Goal: Transaction & Acquisition: Purchase product/service

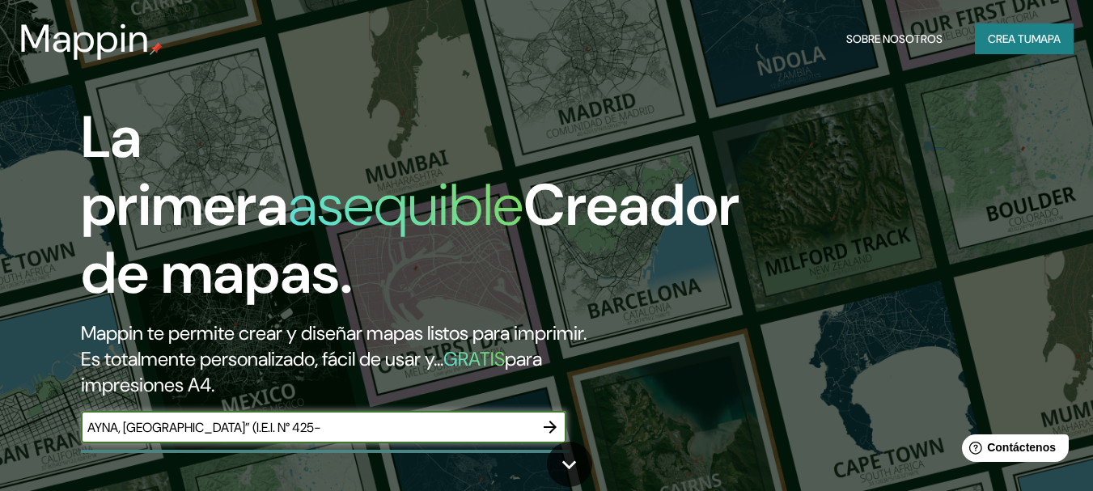
type input "AYNA, [GEOGRAPHIC_DATA]” (I.E.I. N° 425-"
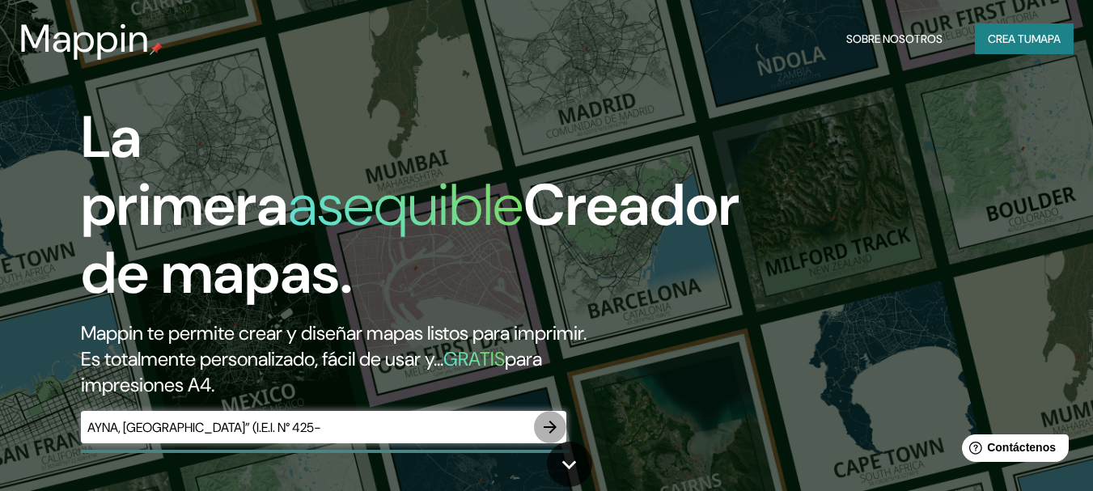
click at [542, 416] on button "button" at bounding box center [550, 427] width 32 height 32
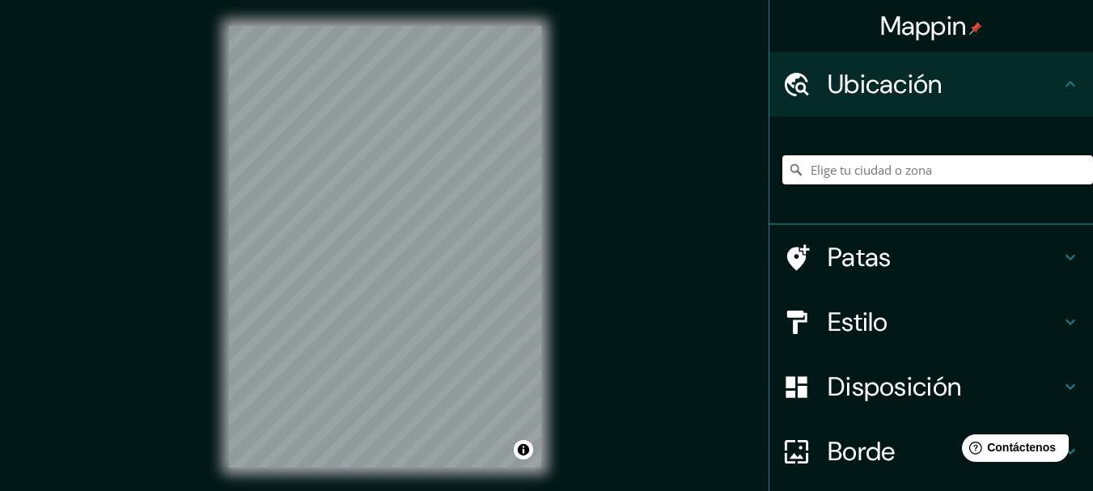
click at [847, 162] on input "Elige tu ciudad o zona" at bounding box center [937, 169] width 311 height 29
paste input "AYNA, [GEOGRAPHIC_DATA]” (I.E.I. N° 425-"
type input "Ayna, [GEOGRAPHIC_DATA], [GEOGRAPHIC_DATA]"
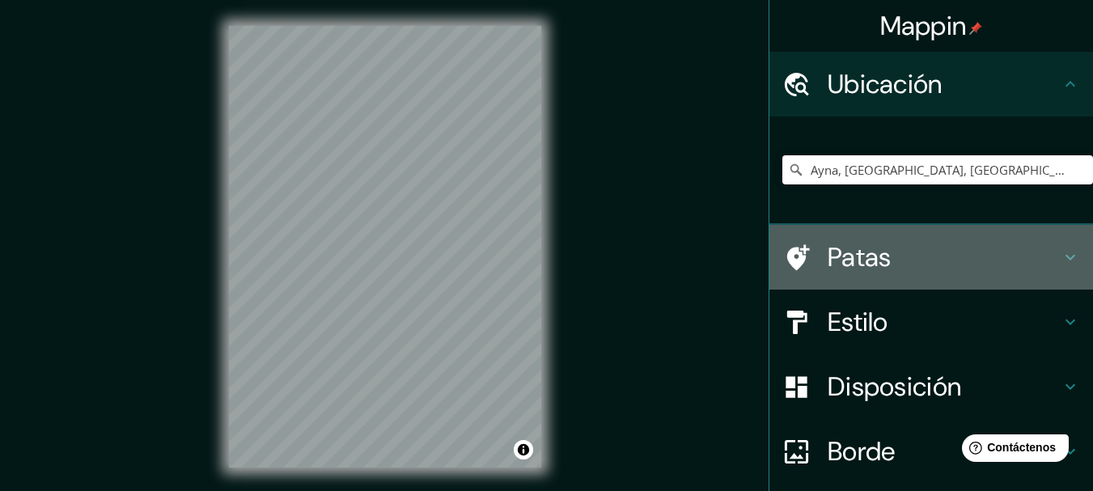
click at [881, 258] on h4 "Patas" at bounding box center [943, 257] width 233 height 32
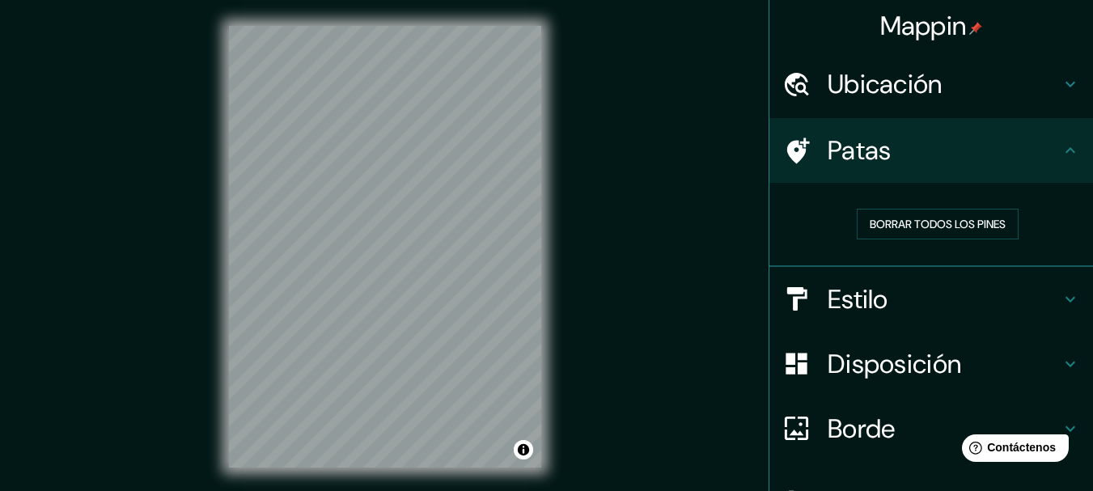
click at [879, 302] on h4 "Estilo" at bounding box center [943, 299] width 233 height 32
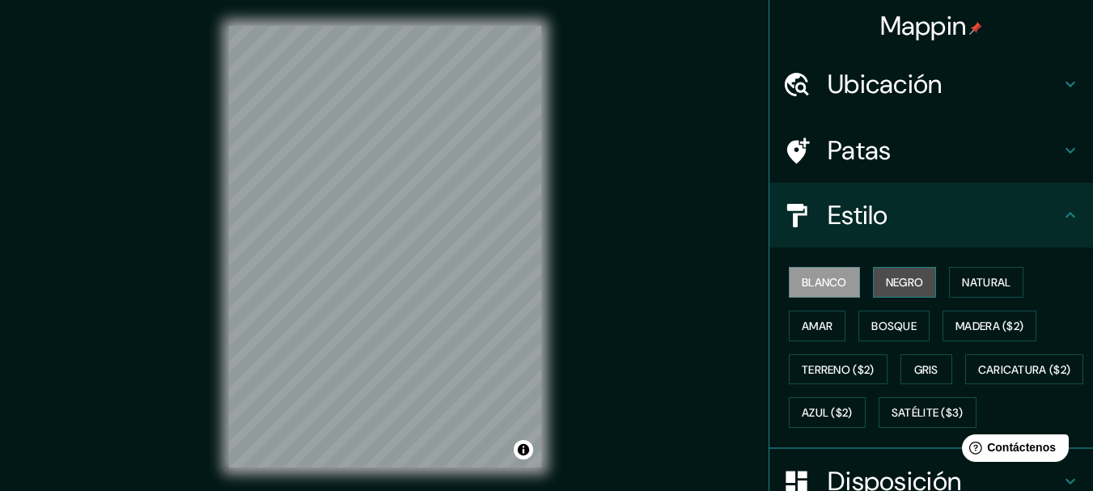
click at [897, 281] on font "Negro" at bounding box center [905, 282] width 38 height 15
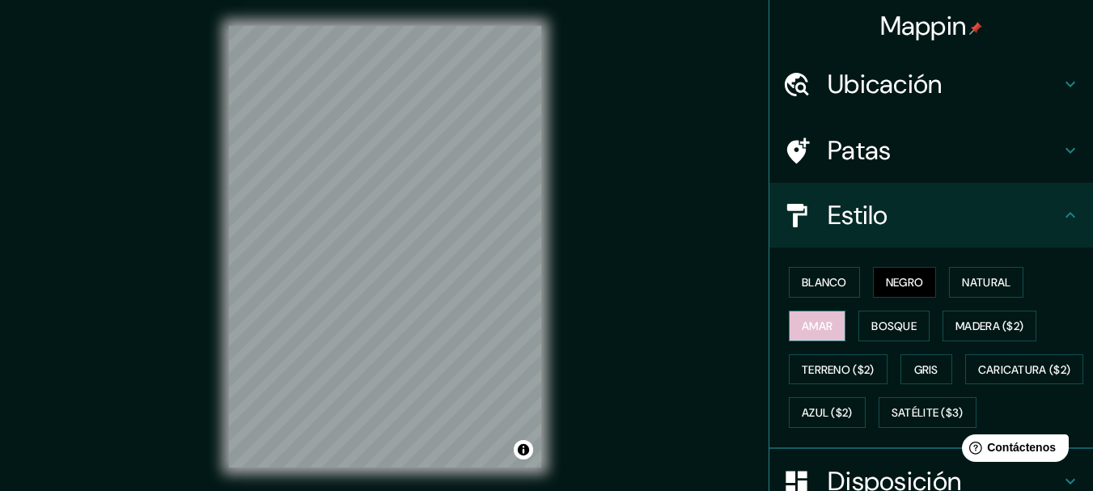
click at [802, 323] on font "Amar" at bounding box center [816, 326] width 31 height 15
click at [903, 340] on button "Bosque" at bounding box center [893, 326] width 71 height 31
